Goal: Information Seeking & Learning: Compare options

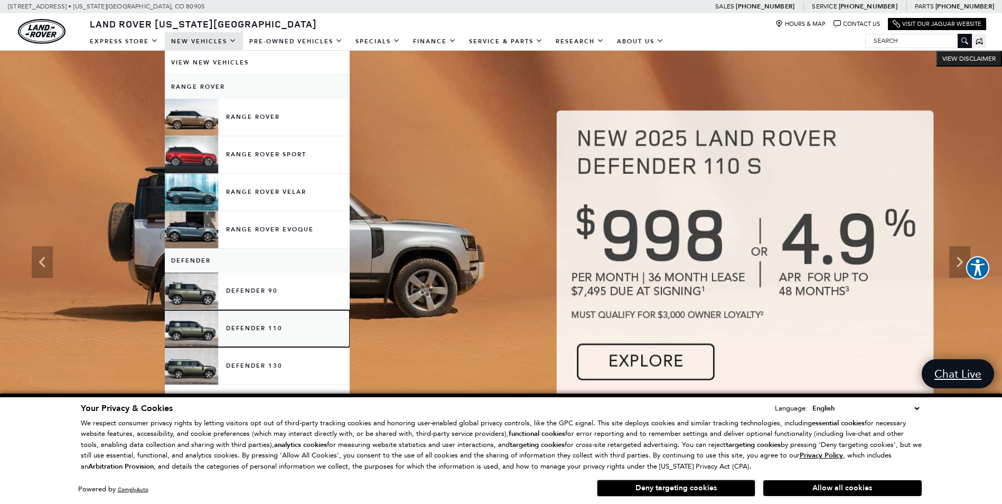
click at [259, 331] on link "Defender 110" at bounding box center [257, 328] width 185 height 37
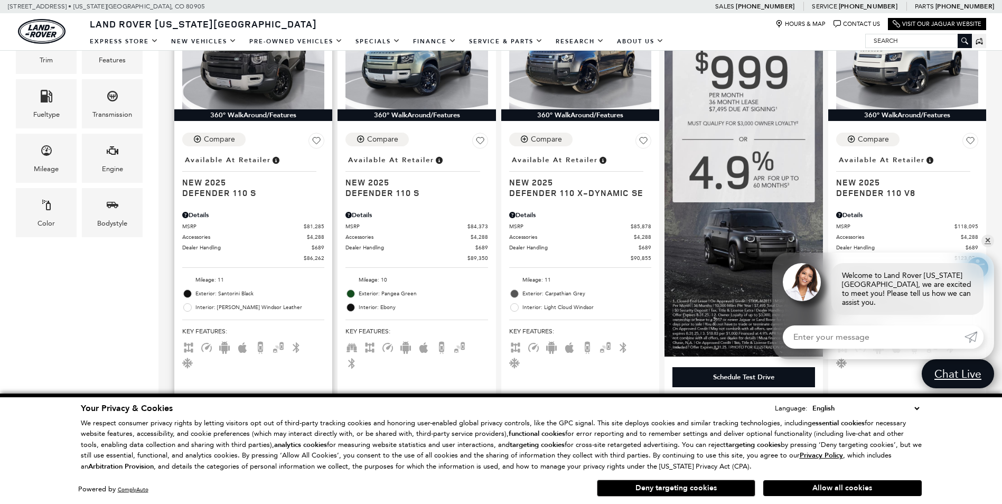
scroll to position [317, 0]
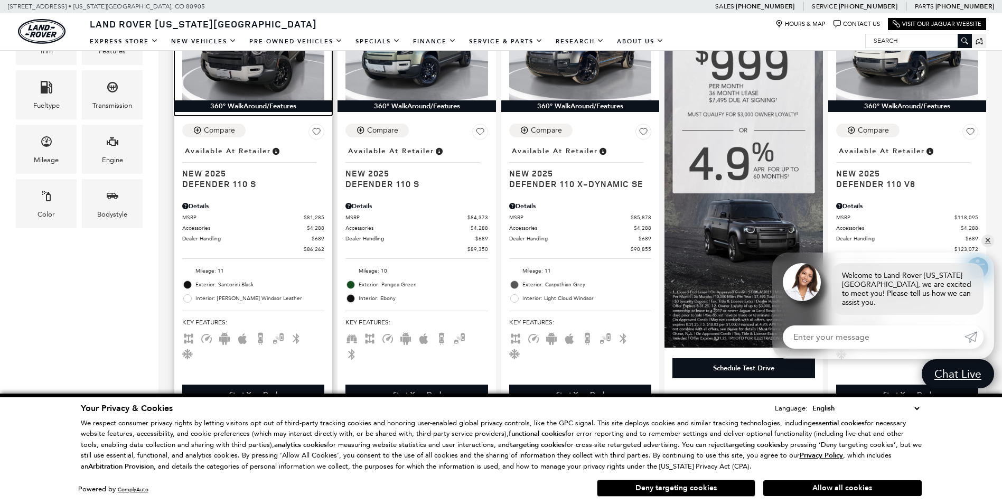
click at [264, 70] on img at bounding box center [253, 47] width 142 height 107
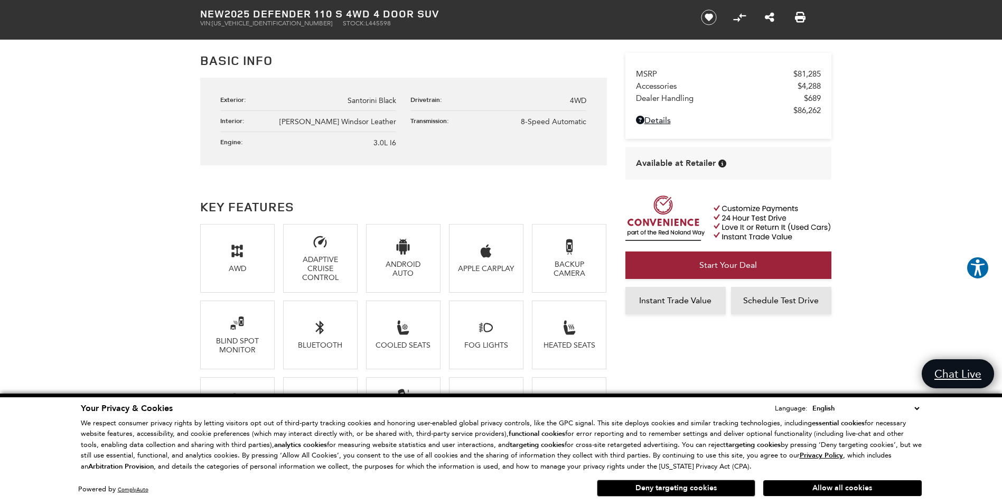
scroll to position [423, 0]
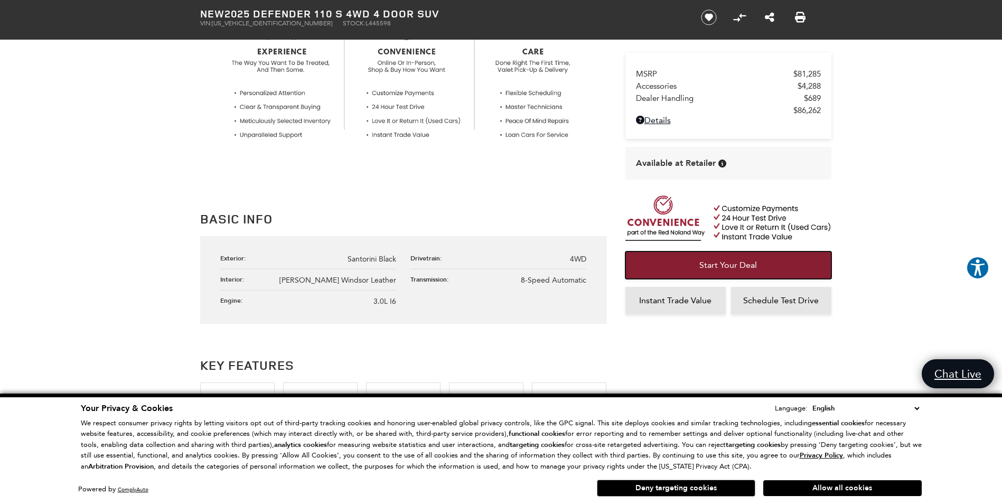
click at [740, 260] on span "Start Your Deal" at bounding box center [728, 265] width 58 height 10
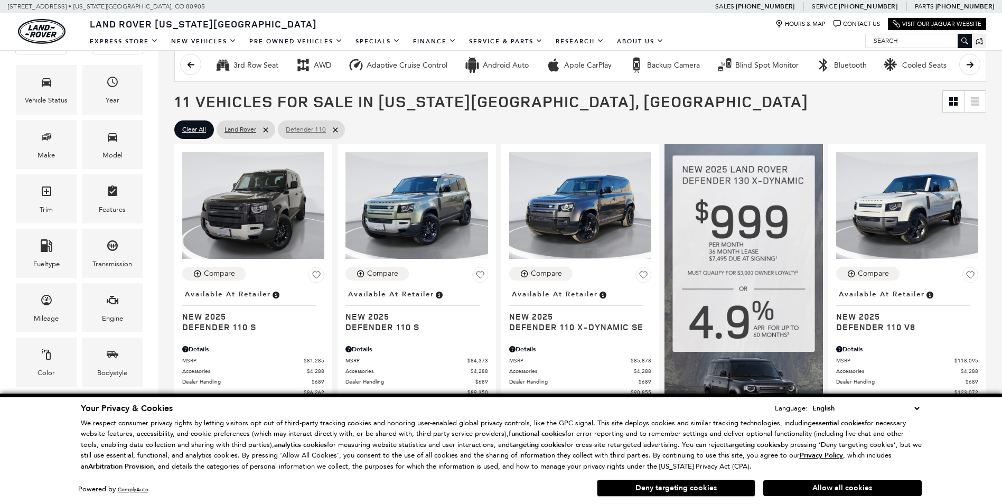
scroll to position [211, 0]
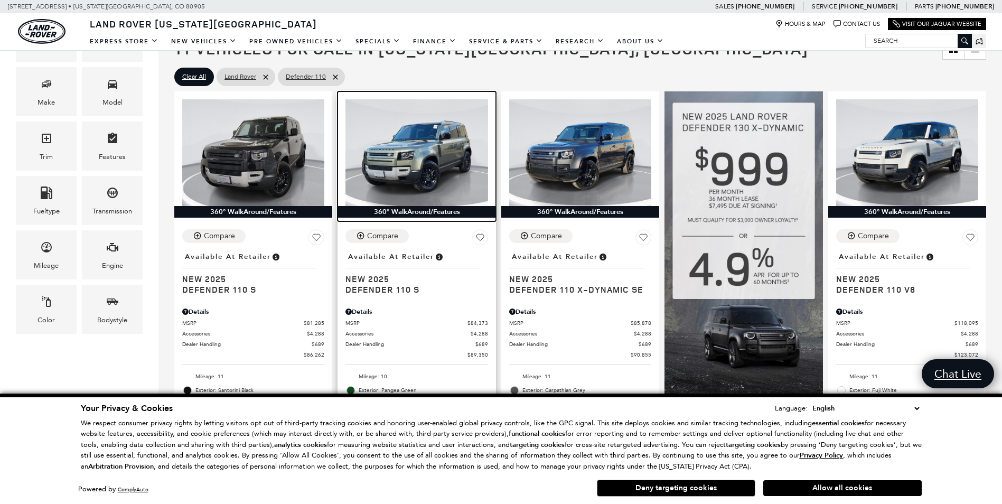
click at [436, 179] on img at bounding box center [416, 152] width 142 height 107
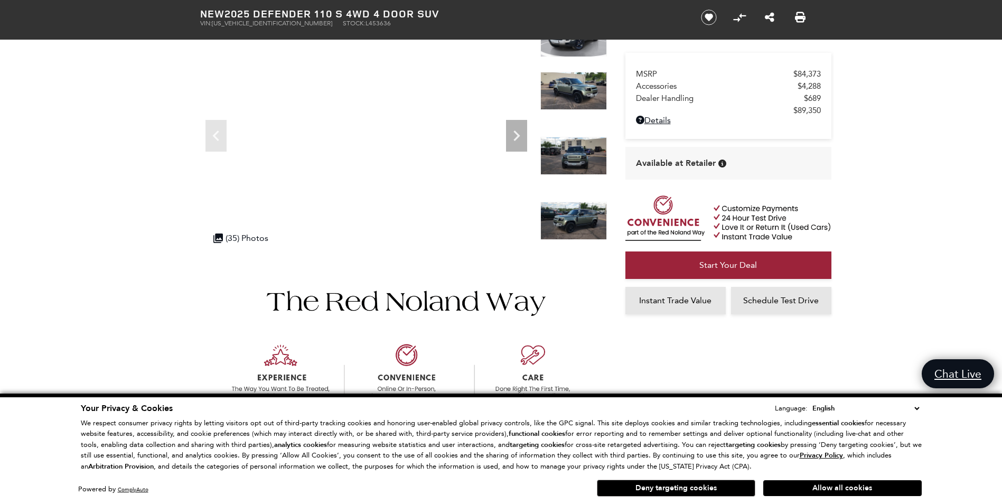
scroll to position [106, 0]
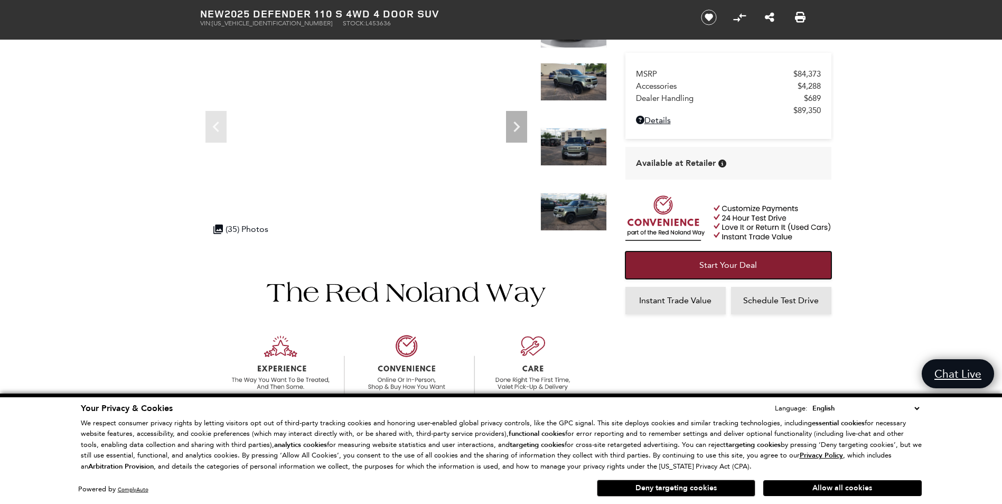
click at [721, 265] on span "Start Your Deal" at bounding box center [728, 265] width 58 height 10
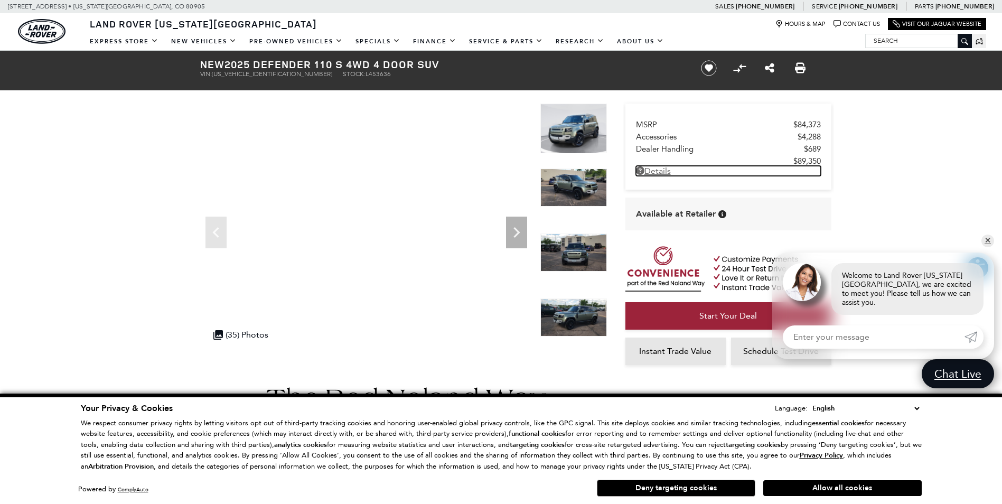
click at [660, 172] on link "Details New 2025 Defender 110 S 4WD 4 Door SUV" at bounding box center [728, 171] width 185 height 10
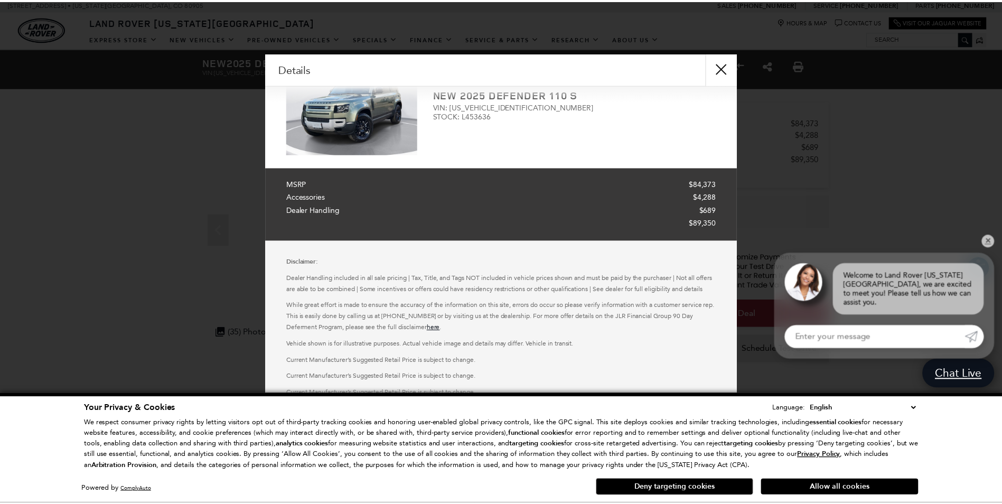
scroll to position [54, 0]
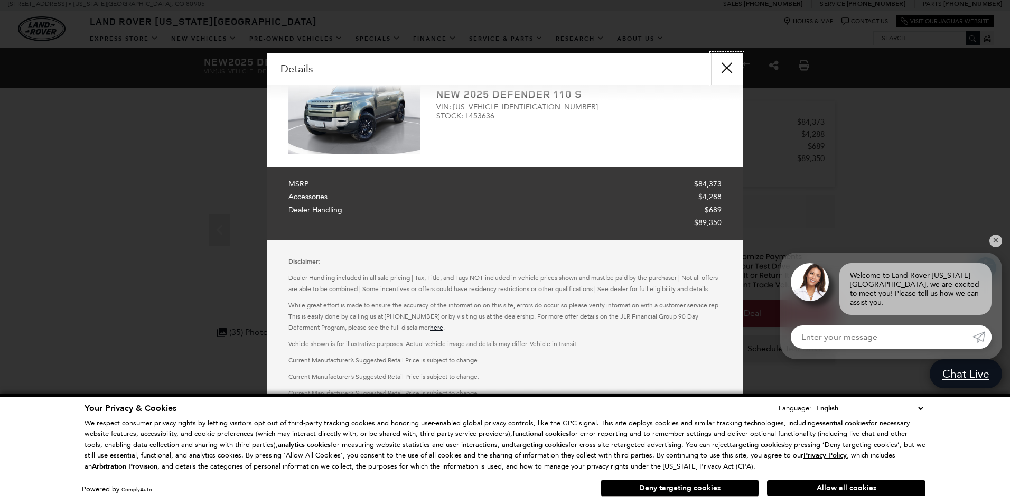
click at [729, 62] on button "close" at bounding box center [727, 69] width 32 height 32
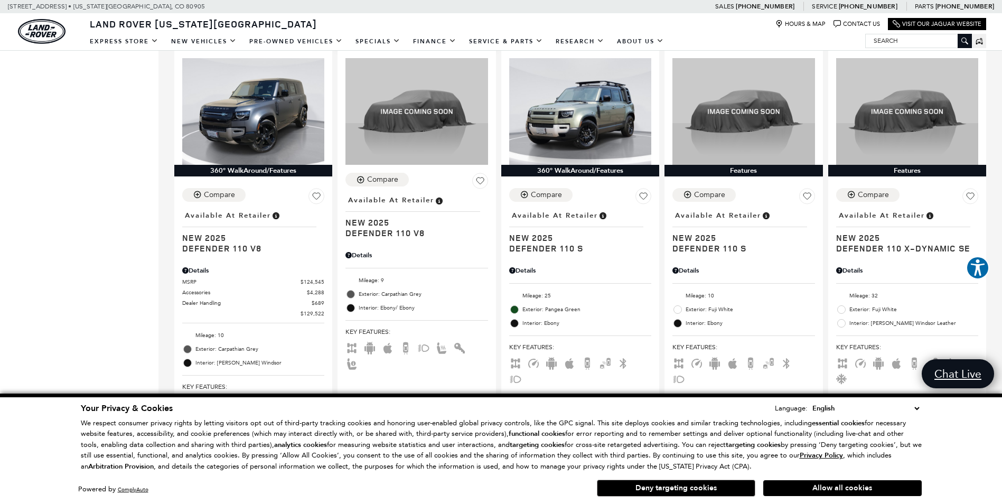
scroll to position [687, 0]
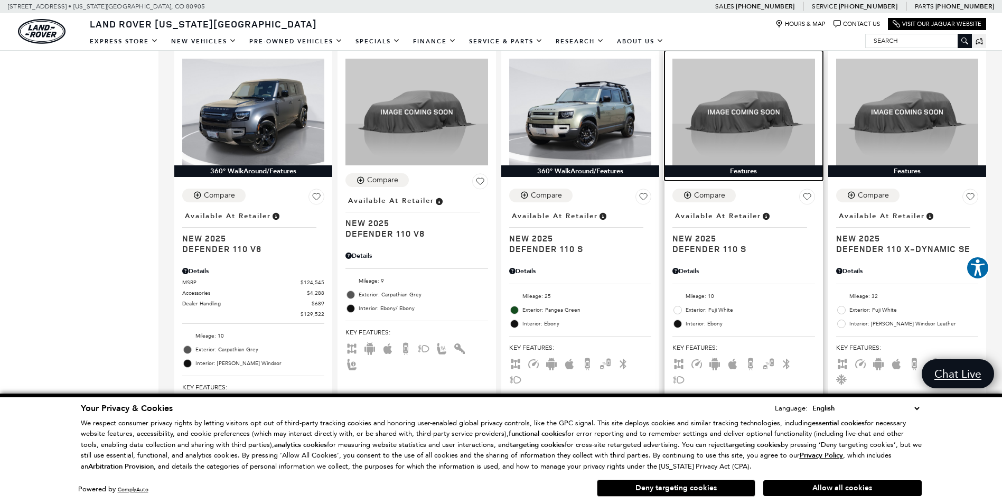
click at [733, 112] on img at bounding box center [743, 112] width 142 height 107
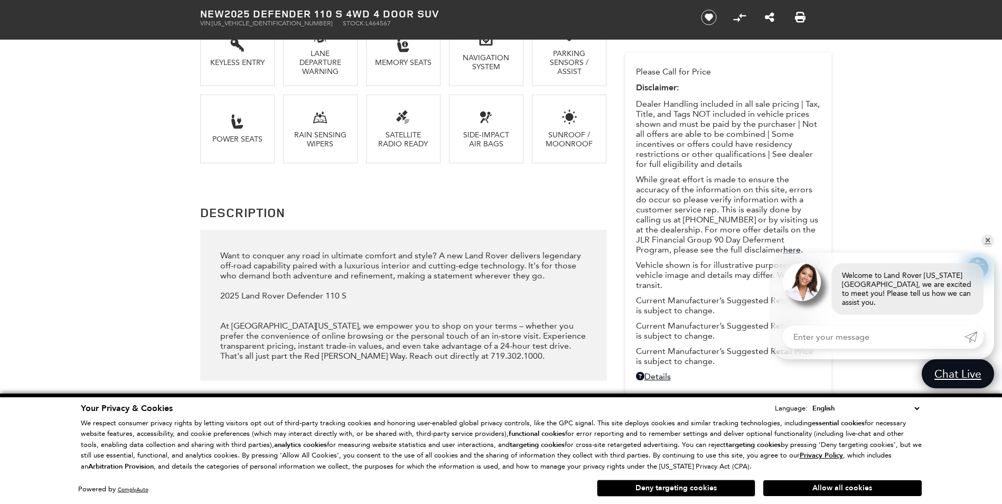
scroll to position [1215, 0]
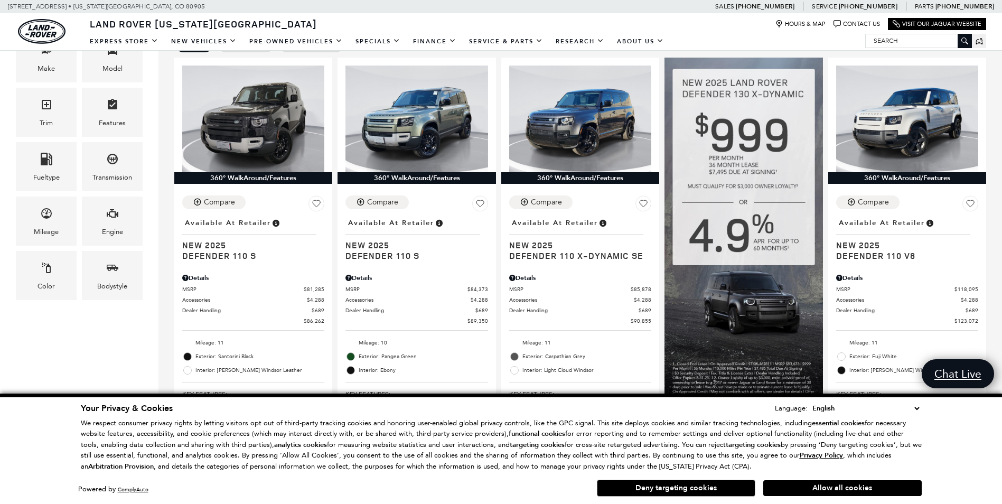
scroll to position [264, 0]
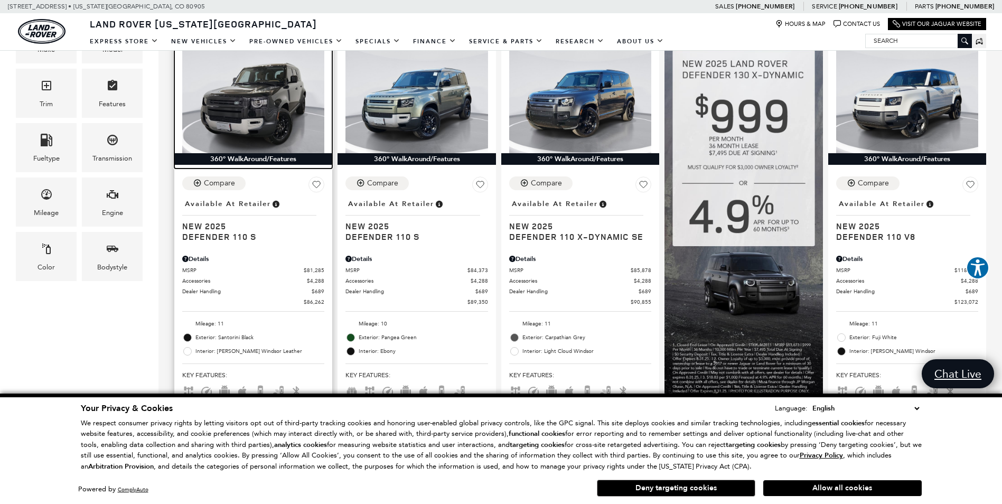
click at [260, 100] on img at bounding box center [253, 99] width 142 height 107
